Goal: Task Accomplishment & Management: Use online tool/utility

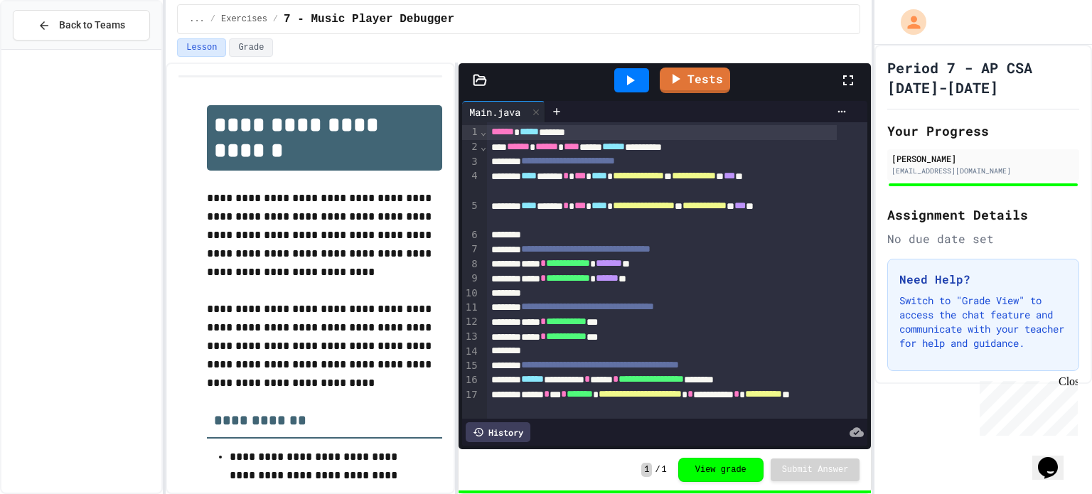
scroll to position [890, 0]
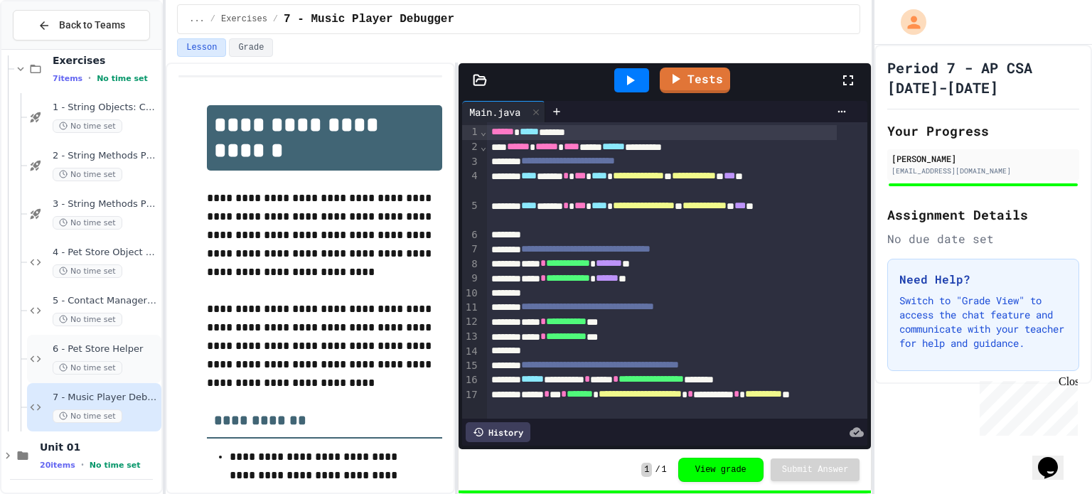
click at [121, 341] on div "6 - Pet Store Helper No time set" at bounding box center [94, 359] width 134 height 48
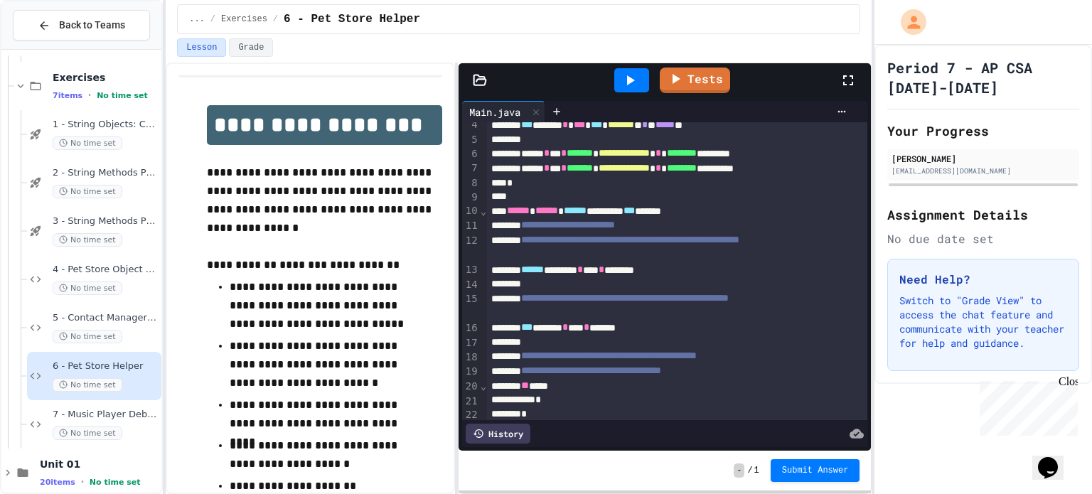
scroll to position [50, 0]
click at [566, 105] on div at bounding box center [557, 111] width 23 height 21
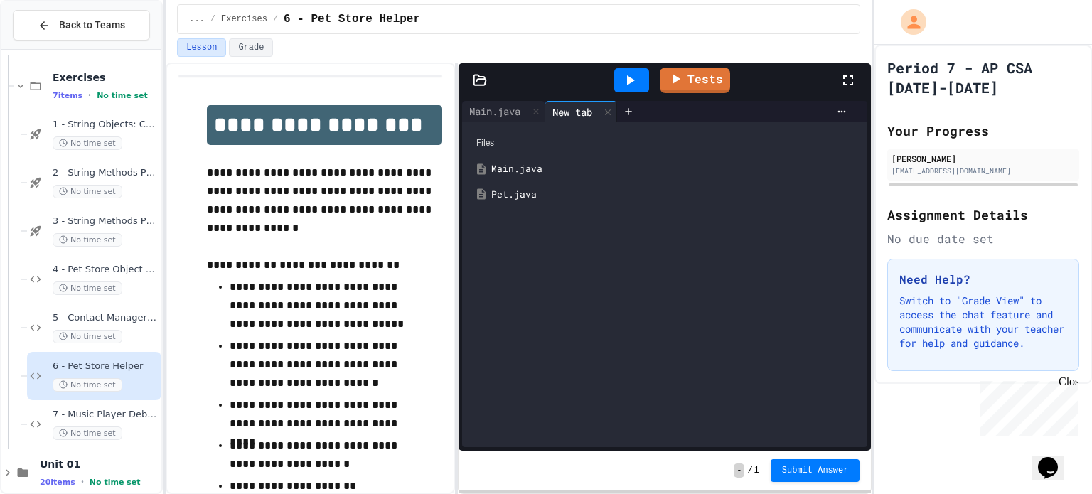
click at [535, 164] on div "Main.java" at bounding box center [675, 169] width 368 height 14
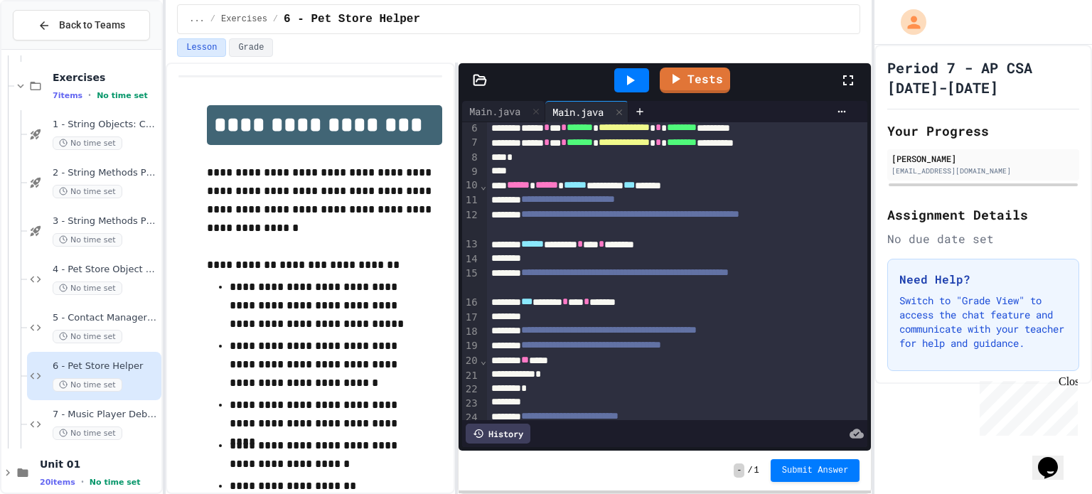
scroll to position [34, 0]
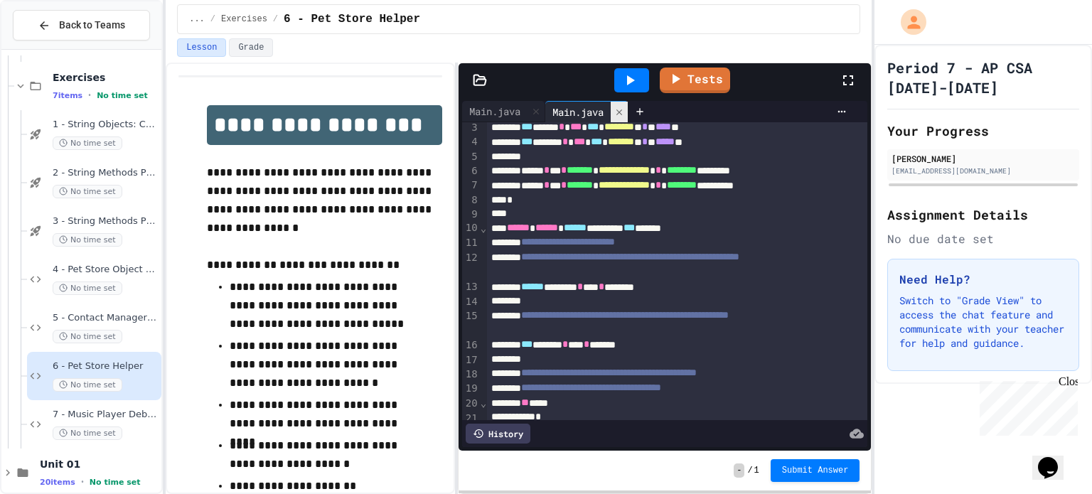
click at [624, 110] on icon at bounding box center [620, 112] width 10 height 10
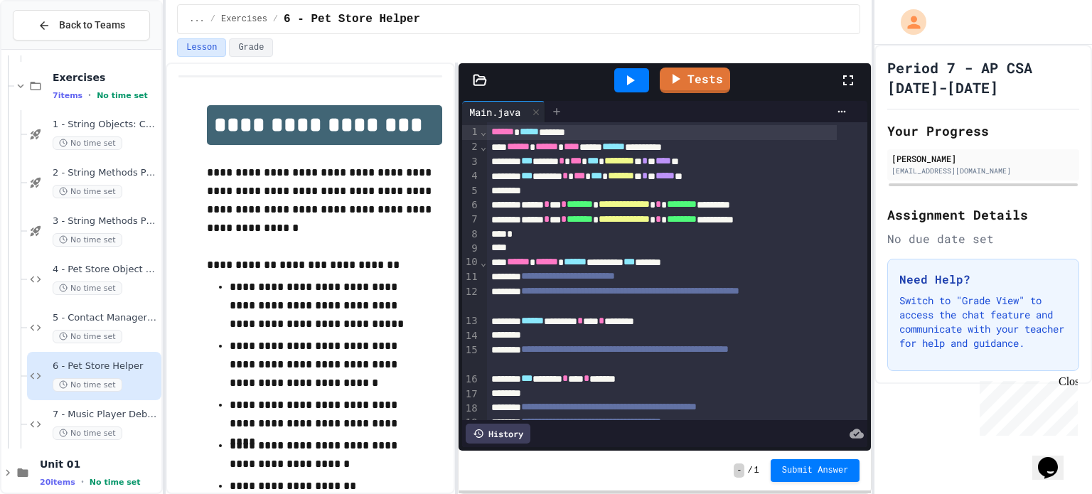
click at [559, 107] on icon at bounding box center [556, 111] width 11 height 11
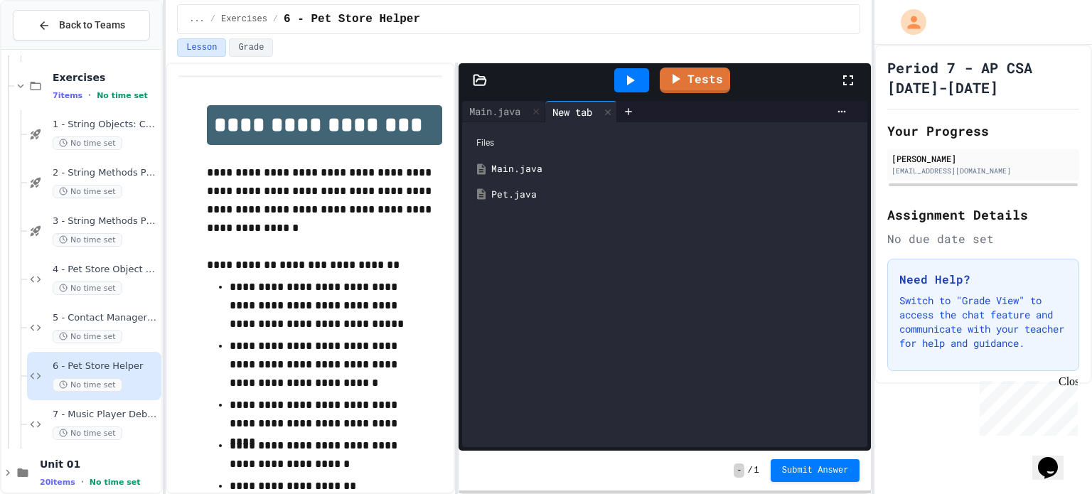
click at [540, 196] on div "Pet.java" at bounding box center [675, 195] width 368 height 14
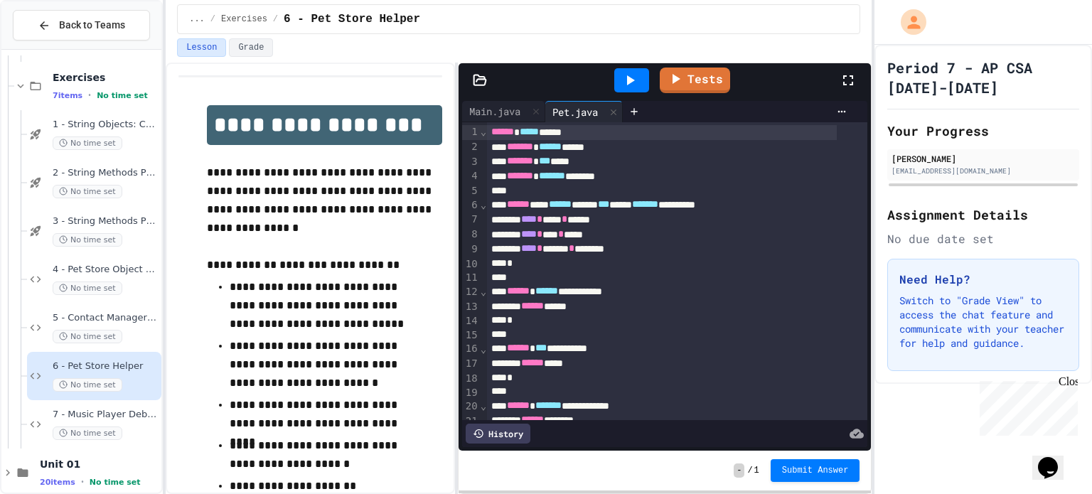
scroll to position [132, 0]
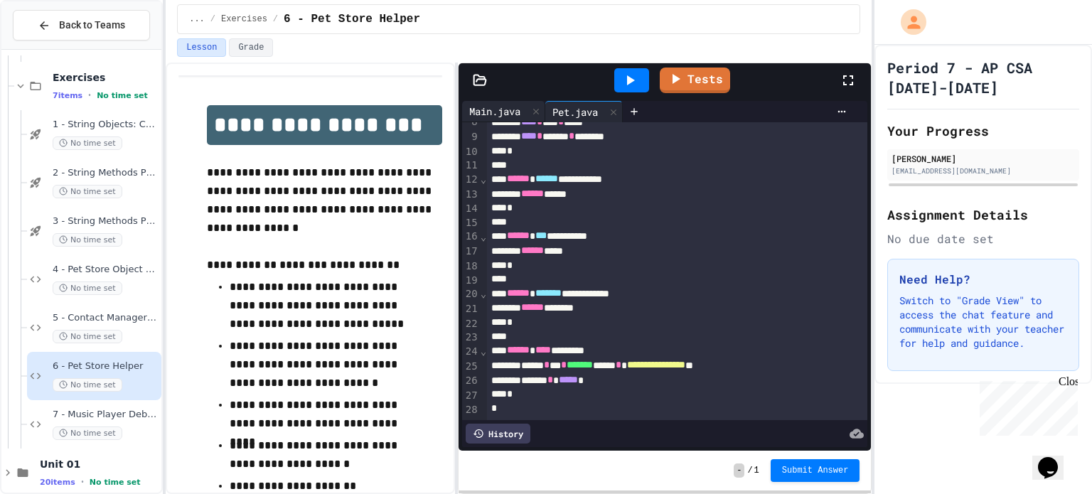
click at [501, 110] on div "Main.java" at bounding box center [494, 111] width 65 height 15
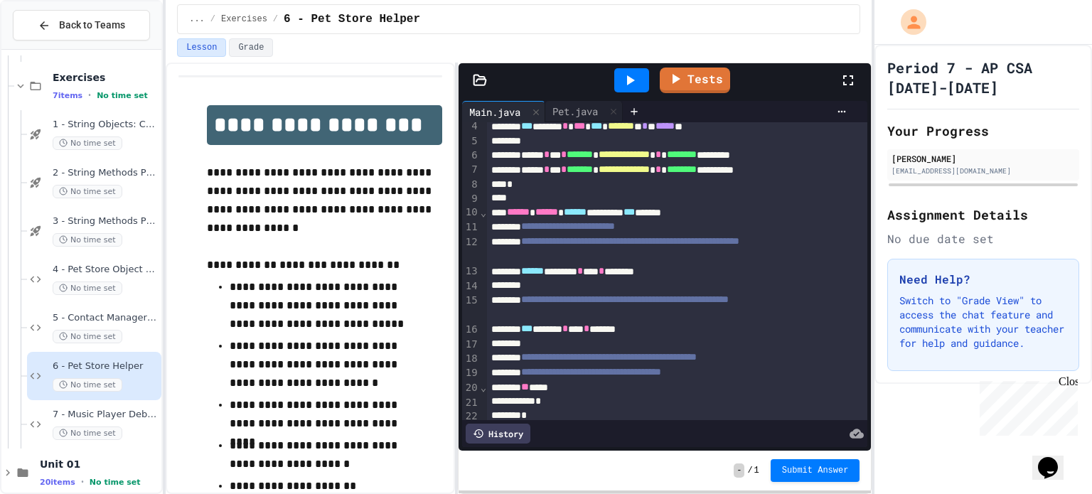
scroll to position [176, 0]
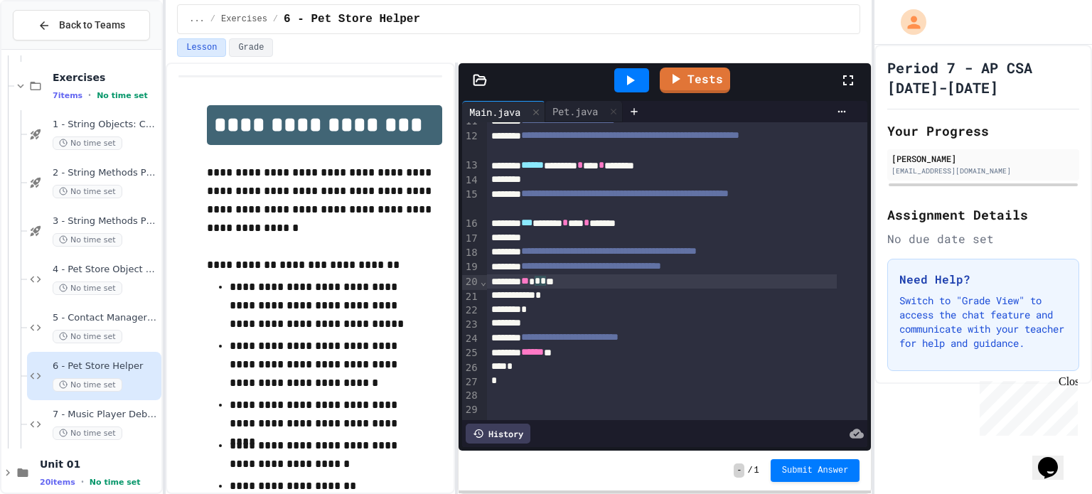
click at [551, 275] on div "** * * *" at bounding box center [662, 282] width 350 height 15
click at [546, 276] on span "*" at bounding box center [544, 281] width 6 height 10
click at [551, 289] on div "*" at bounding box center [662, 296] width 350 height 14
click at [557, 289] on div "*" at bounding box center [662, 296] width 350 height 14
click at [626, 275] on div "**********" at bounding box center [662, 282] width 350 height 15
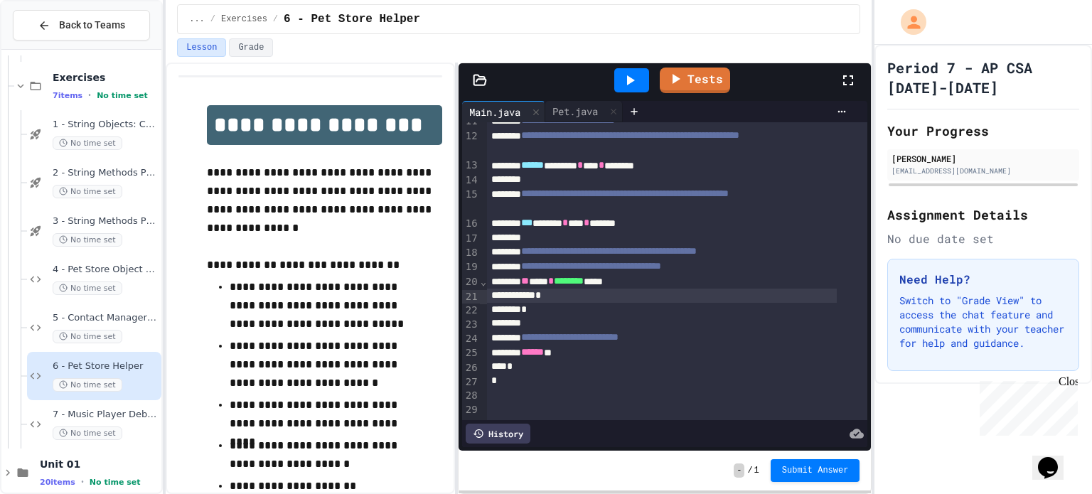
click at [546, 289] on div "*" at bounding box center [662, 296] width 350 height 14
click at [558, 289] on div "*" at bounding box center [662, 296] width 350 height 14
click at [575, 346] on div "****** *" at bounding box center [662, 353] width 350 height 15
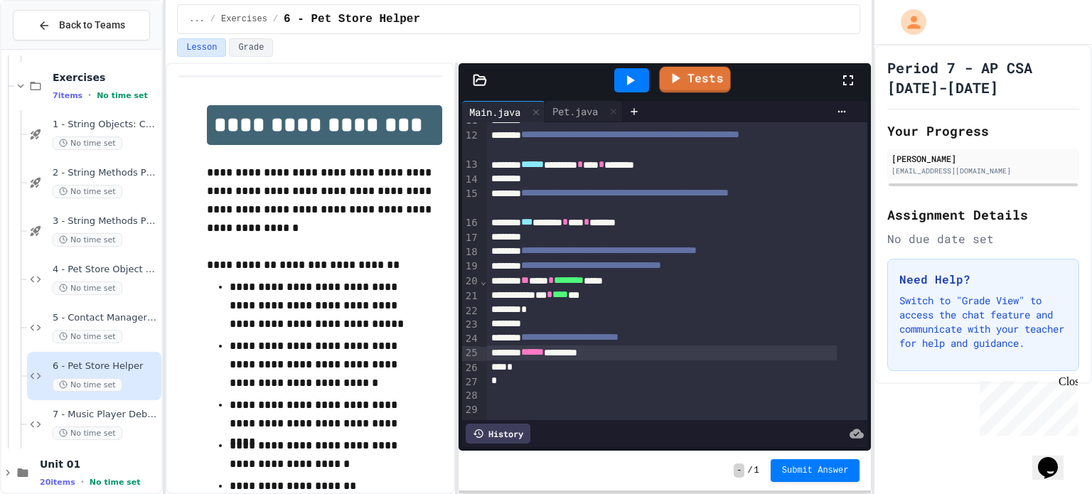
click at [668, 81] on link "Tests" at bounding box center [695, 80] width 71 height 26
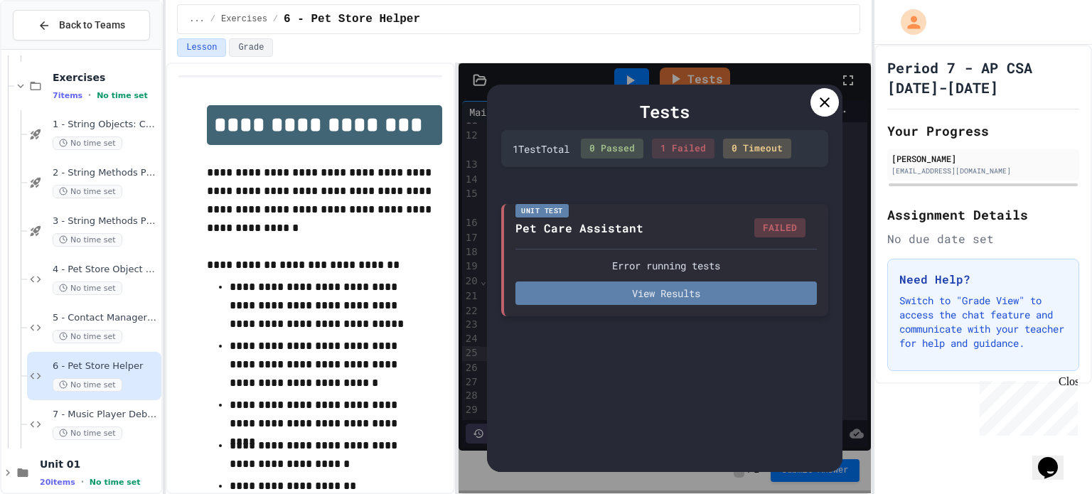
click at [645, 295] on button "View Results" at bounding box center [667, 293] width 302 height 23
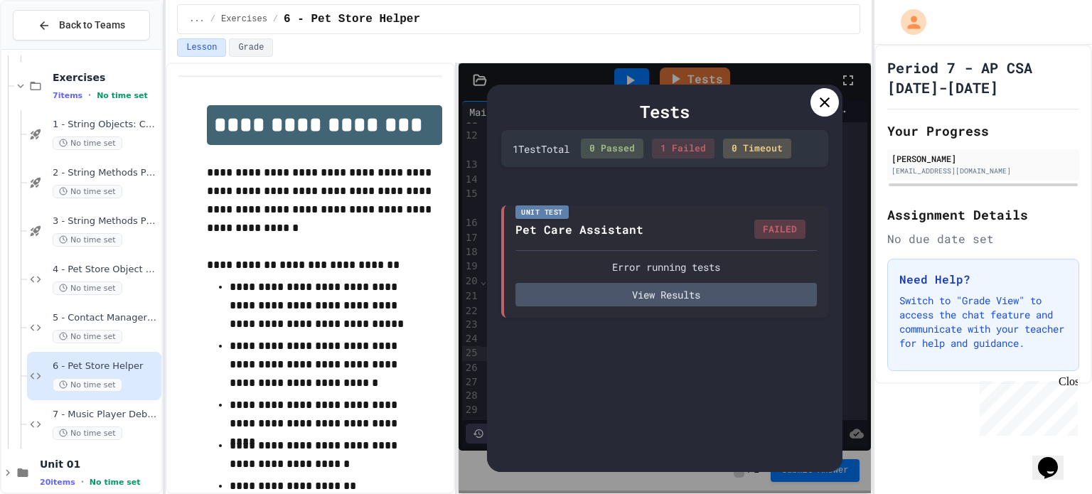
click at [816, 123] on div "Tests" at bounding box center [664, 112] width 327 height 26
click at [822, 114] on div at bounding box center [825, 102] width 28 height 28
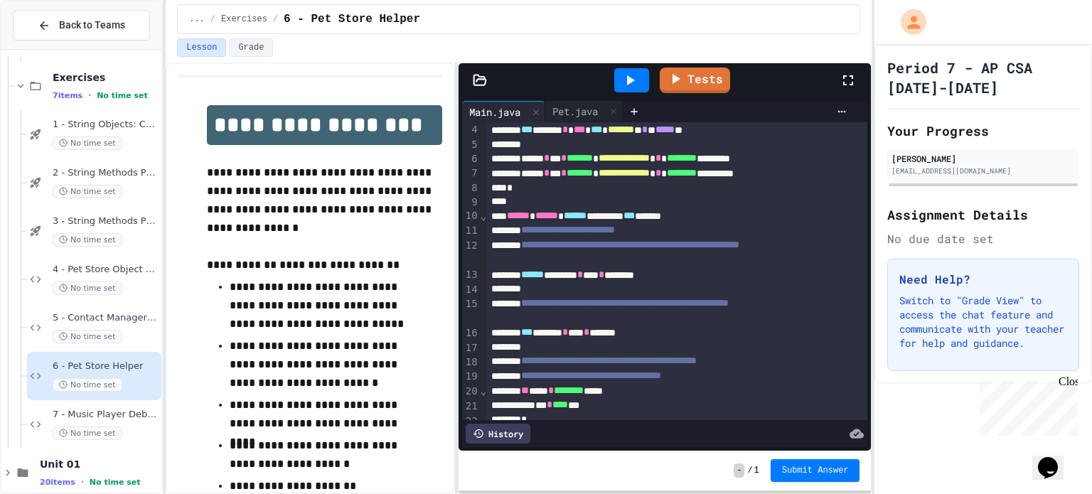
scroll to position [48, 0]
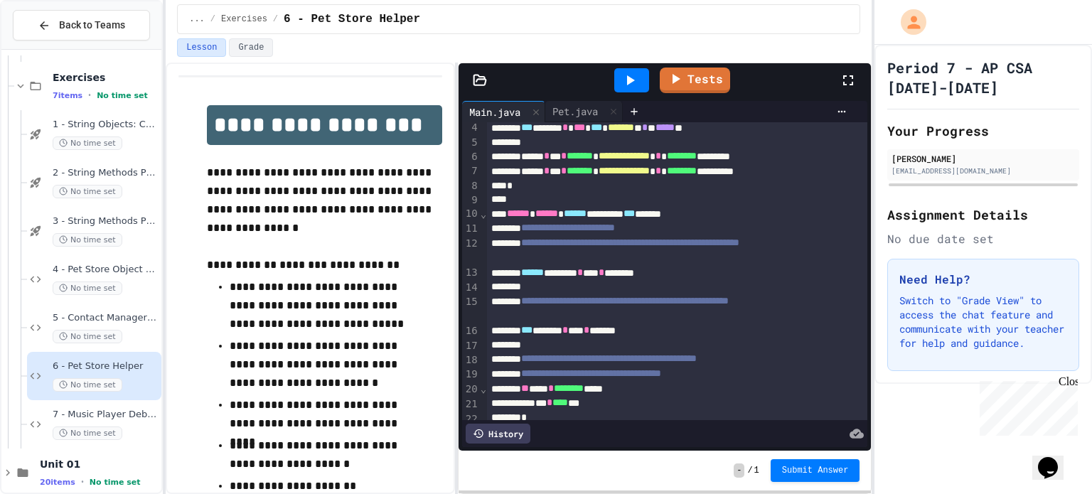
click at [640, 273] on div "****** ******* * *** * ********" at bounding box center [662, 273] width 350 height 15
click at [605, 271] on span "*" at bounding box center [602, 272] width 6 height 10
click at [688, 272] on div "****** ******* * *** * ********" at bounding box center [662, 273] width 350 height 15
click at [659, 329] on div "*** ****** * *** * *******" at bounding box center [662, 331] width 350 height 15
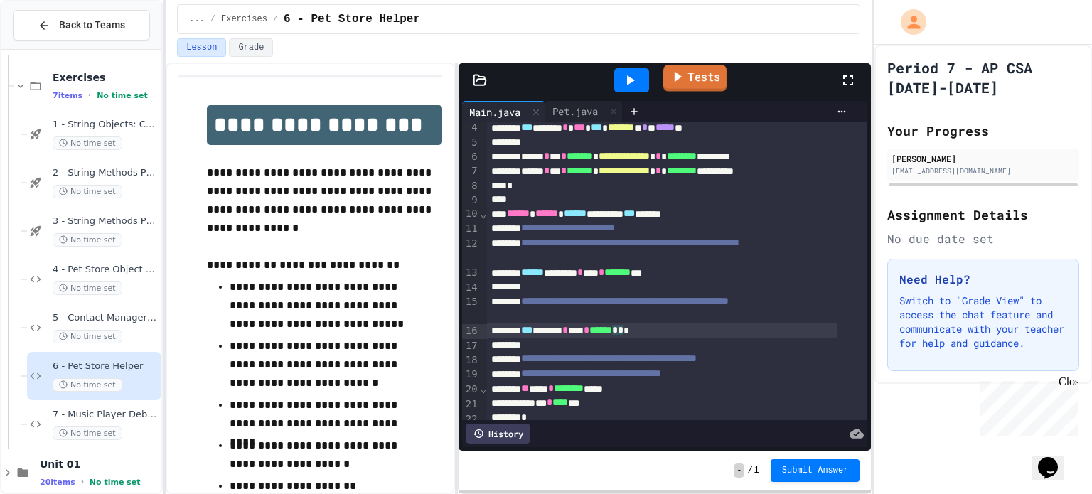
click at [701, 80] on link "Tests" at bounding box center [696, 78] width 64 height 27
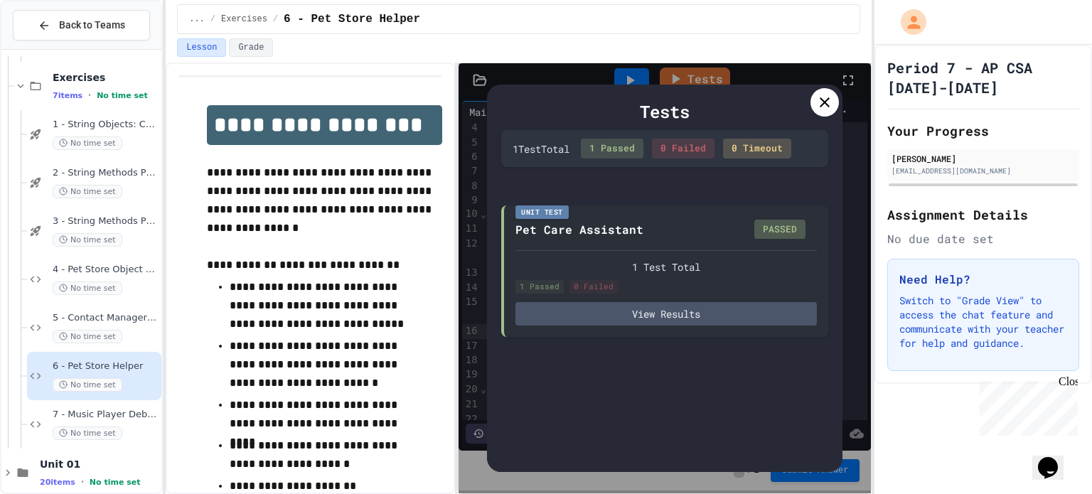
click at [822, 111] on div at bounding box center [825, 102] width 28 height 28
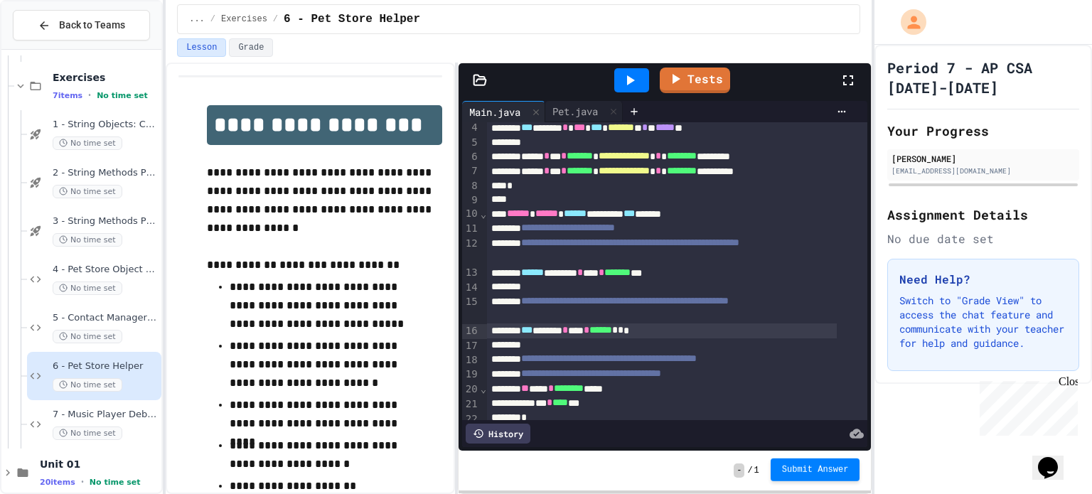
click at [828, 466] on span "Submit Answer" at bounding box center [815, 469] width 67 height 11
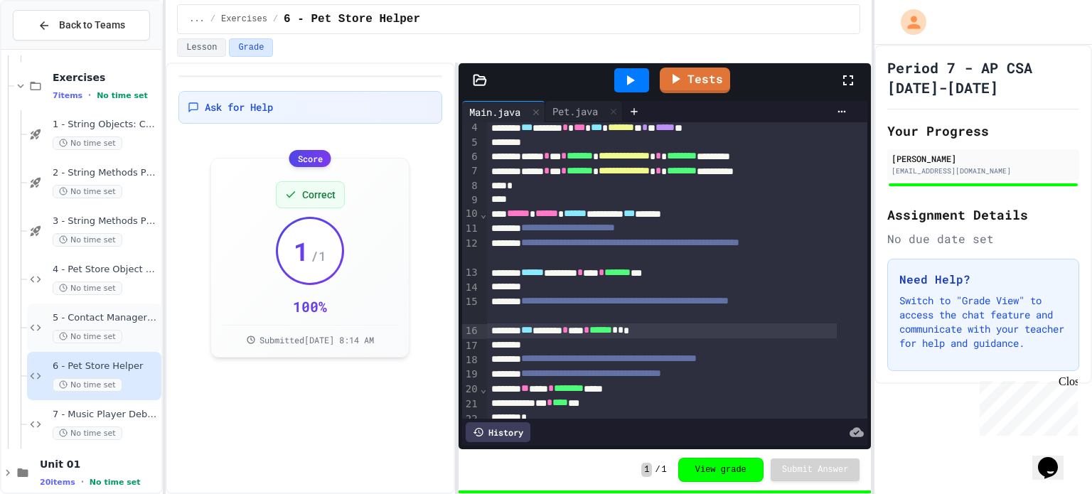
click at [144, 315] on span "5 - Contact Manager Debug" at bounding box center [106, 318] width 106 height 12
